Goal: Complete application form: Complete application form

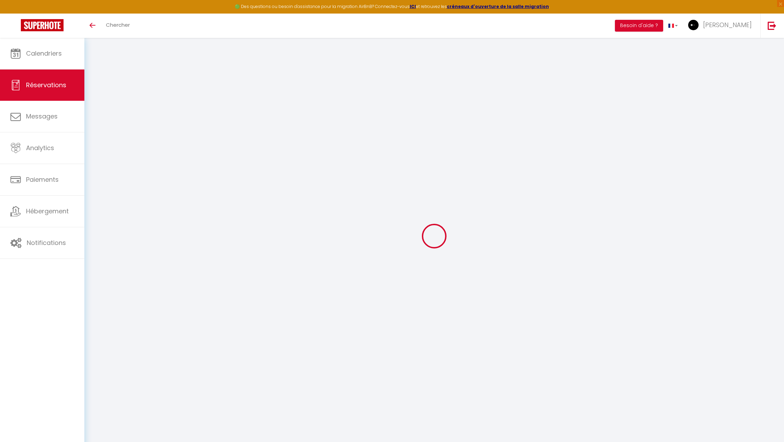
select select
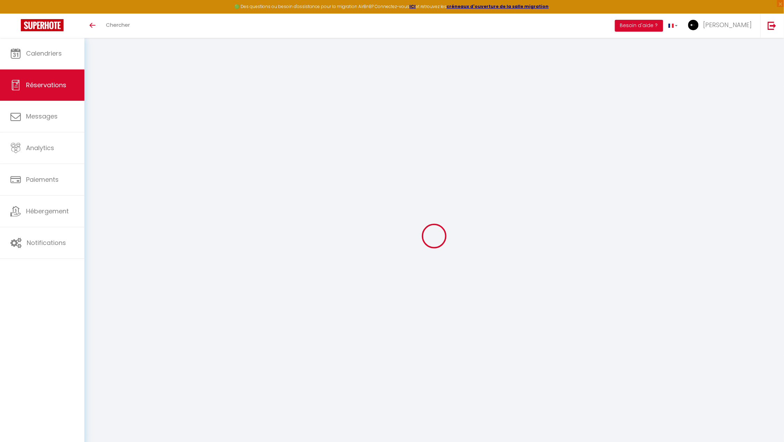
type input "[PERSON_NAME]"
type input "Micantonio"
type input "[EMAIL_ADDRESS][DOMAIN_NAME]"
type input "[PHONE_NUMBER]"
select select "IT"
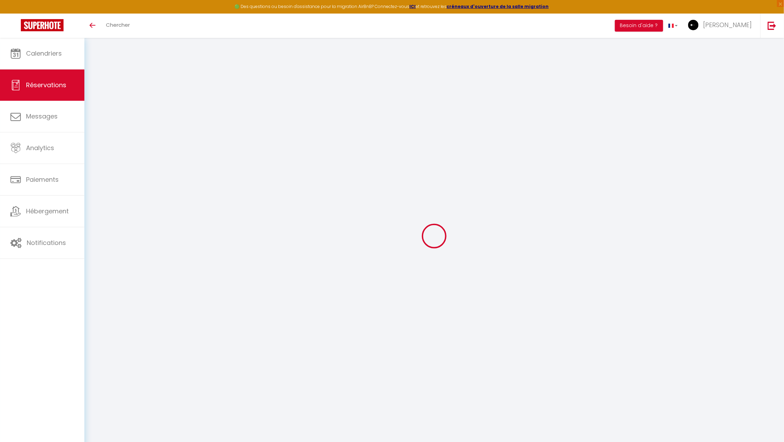
type input "80.26"
type input "6.99"
select select "21000"
select select "1"
select select
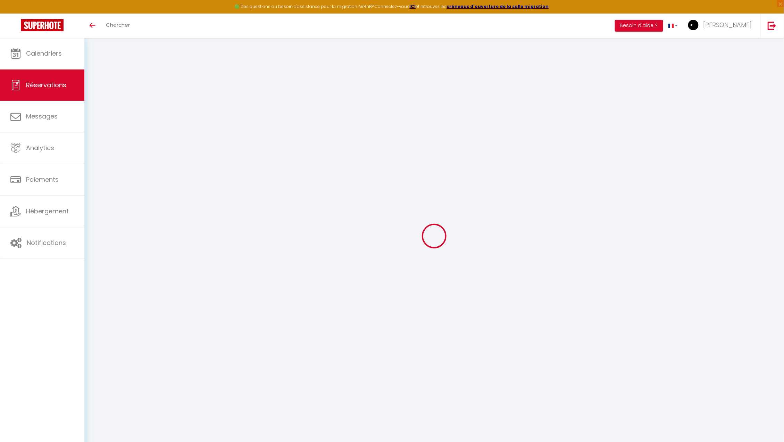
select select
type input "5"
select select "12"
select select "15"
type input "375.3"
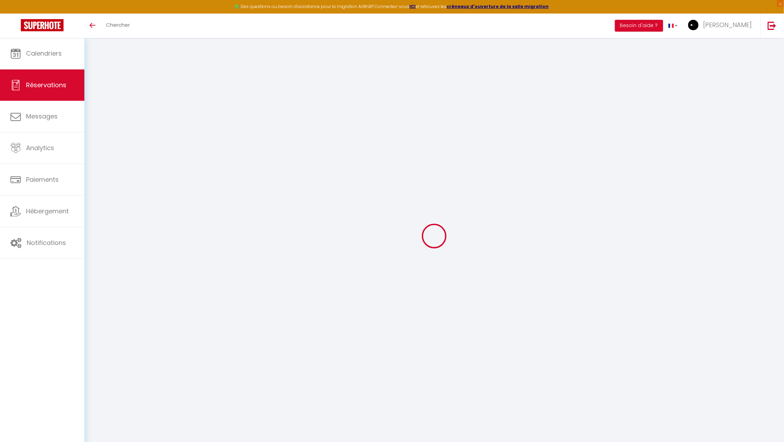
checkbox input "false"
type input "0"
select select "2"
type input "0"
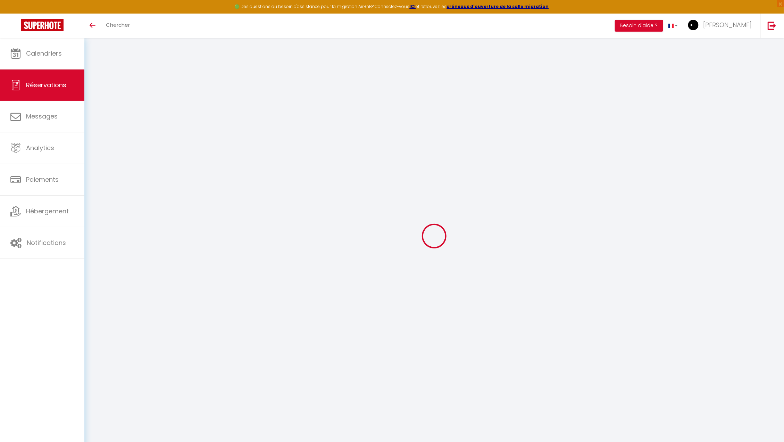
type input "0"
select select
checkbox input "false"
select select
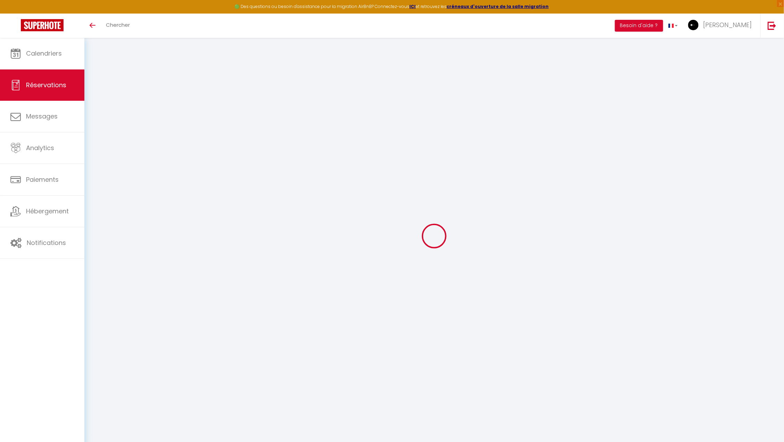
select select
checkbox input "false"
select select
checkbox input "false"
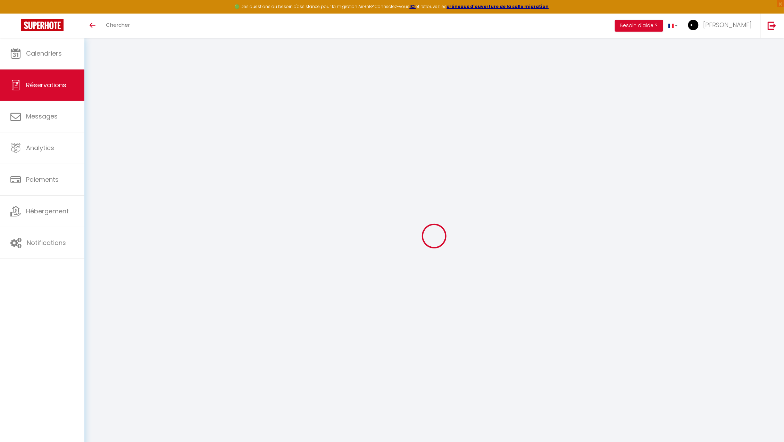
type textarea "** THIS RESERVATION HAS BEEN PRE-PAID ** BOOKING NOTE : Payment charge is EUR 6…"
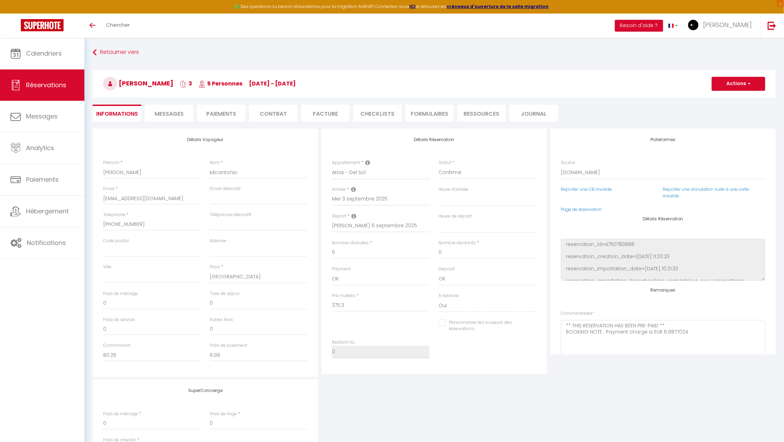
select select
checkbox input "false"
type input "96.8"
type input "27.02"
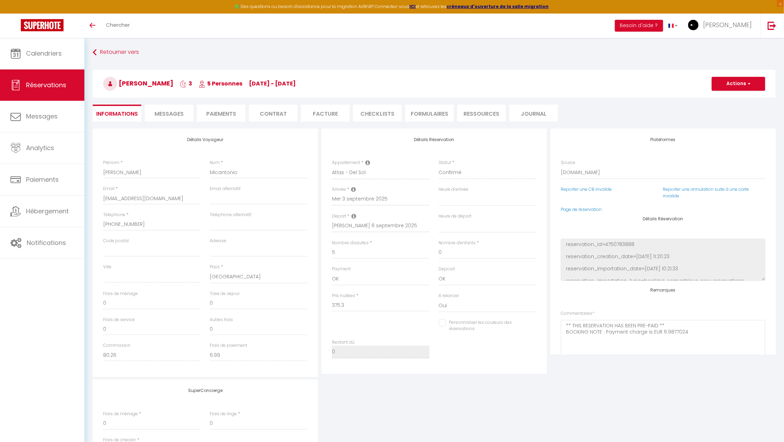
select select
checkbox input "false"
select select
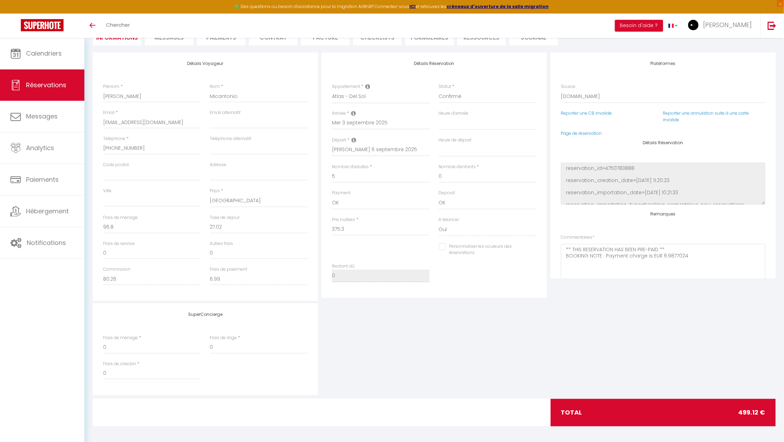
scroll to position [77, 0]
